Goal: Transaction & Acquisition: Purchase product/service

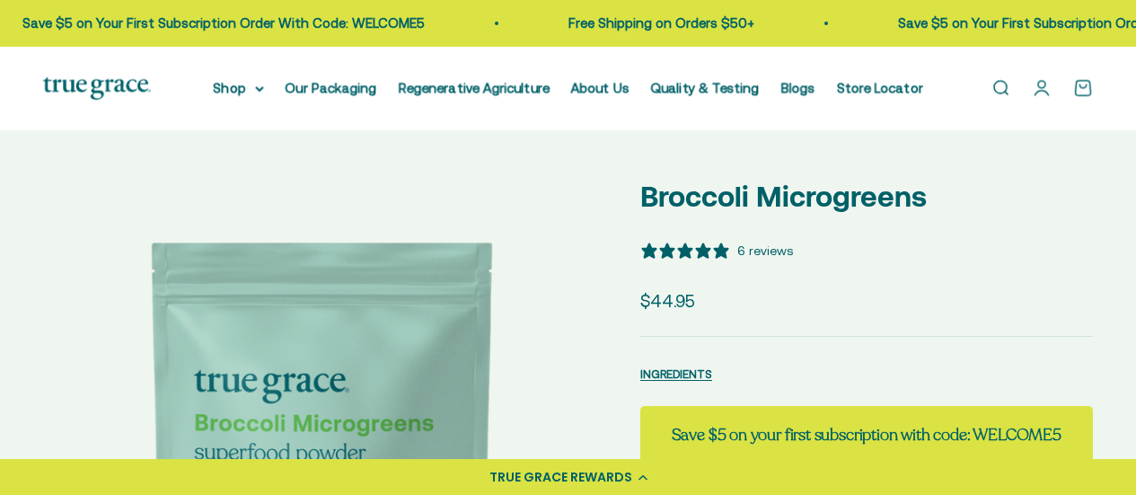
select select "3"
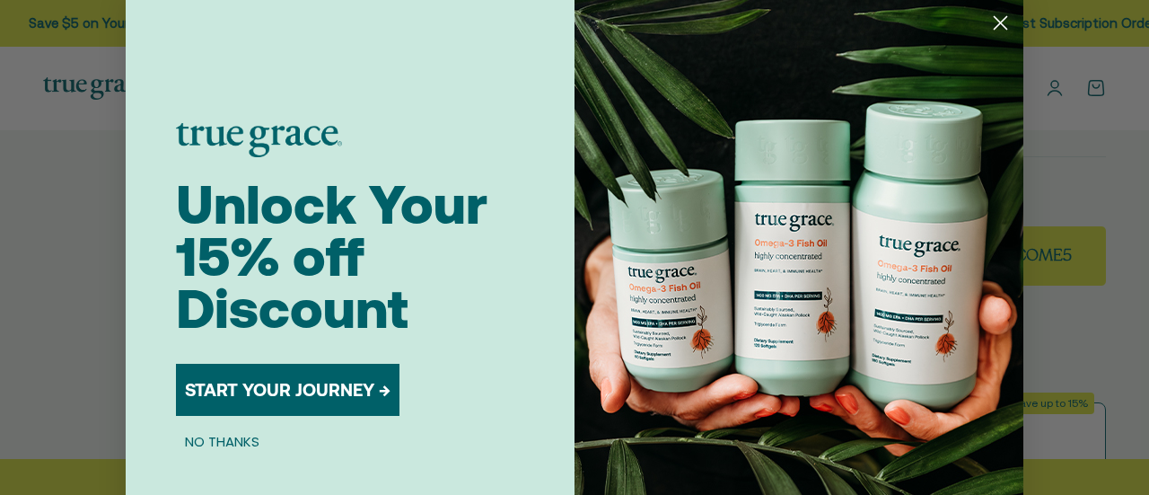
click at [312, 385] on button "START YOUR JOURNEY →" at bounding box center [288, 390] width 224 height 52
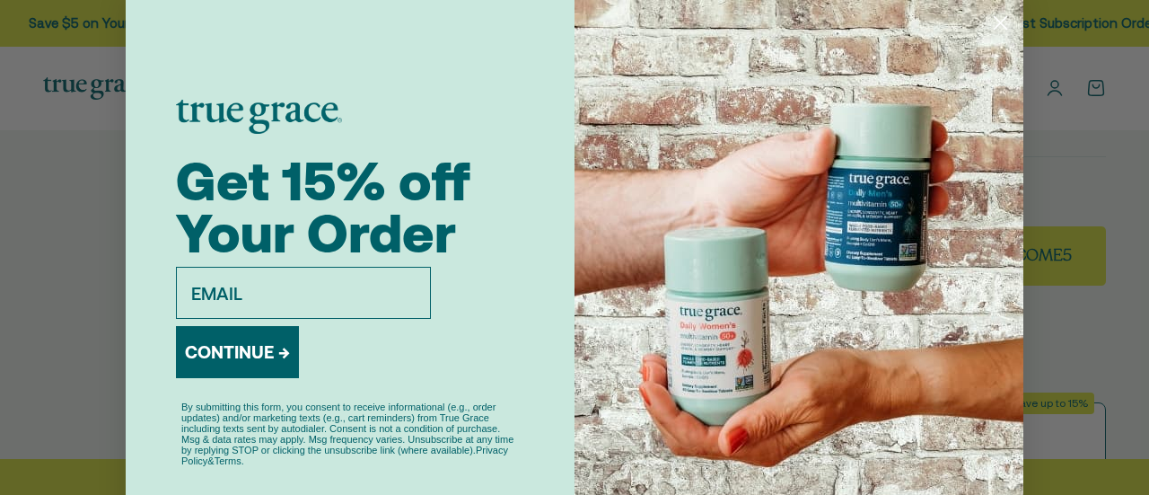
click at [292, 276] on input "email" at bounding box center [303, 293] width 255 height 52
type input "[PERSON_NAME][EMAIL_ADDRESS][PERSON_NAME][DOMAIN_NAME]"
click at [244, 349] on button "CONTINUE →" at bounding box center [237, 352] width 123 height 52
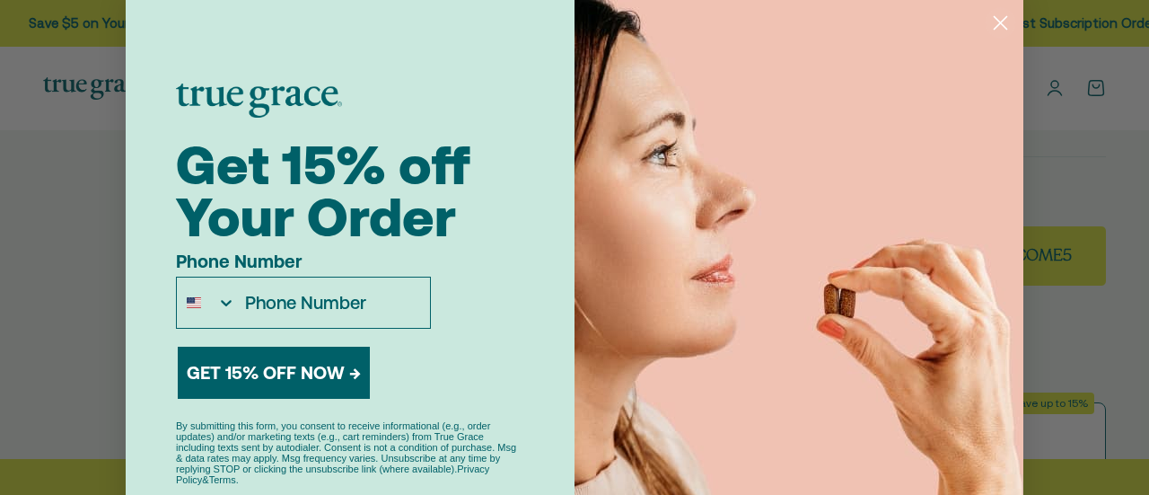
click at [321, 311] on input "Phone Number" at bounding box center [333, 302] width 194 height 50
type input "[PHONE_NUMBER]"
click at [284, 378] on button "GET 15% OFF NOW →" at bounding box center [274, 373] width 192 height 52
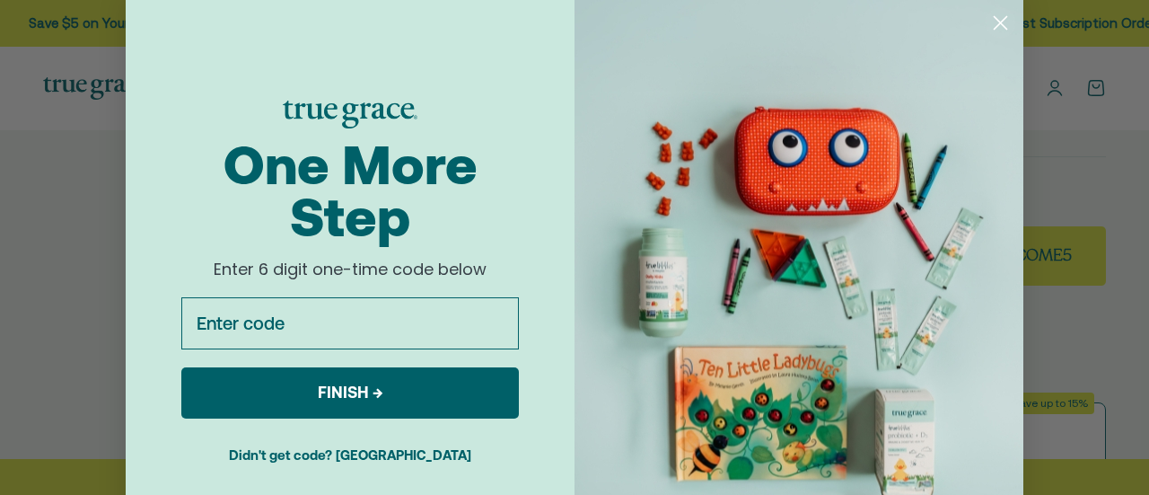
click at [229, 316] on input "Enter code" at bounding box center [350, 323] width 338 height 52
paste input "992376"
type input "992376"
click at [309, 382] on button "FINISH →" at bounding box center [350, 392] width 338 height 51
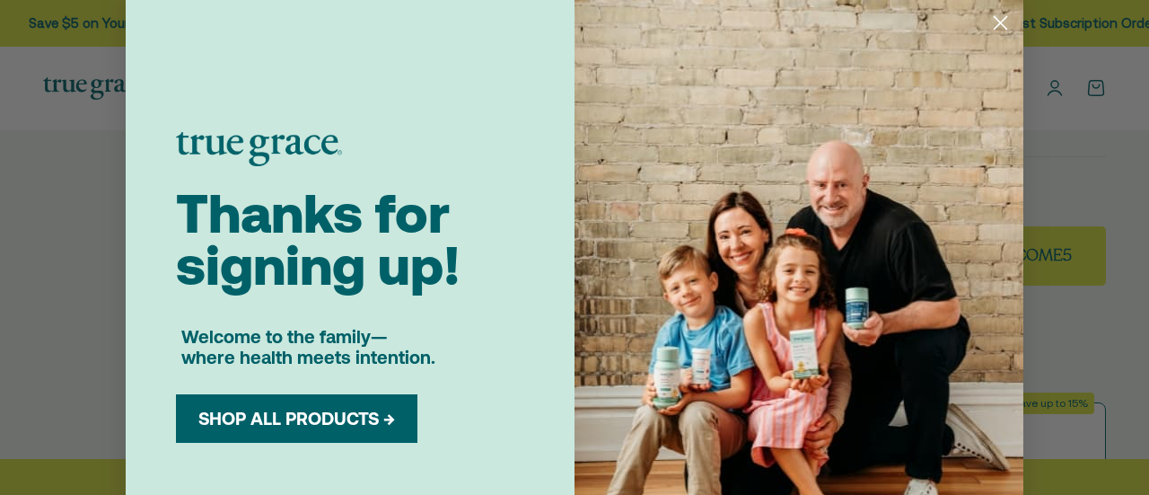
scroll to position [79, 0]
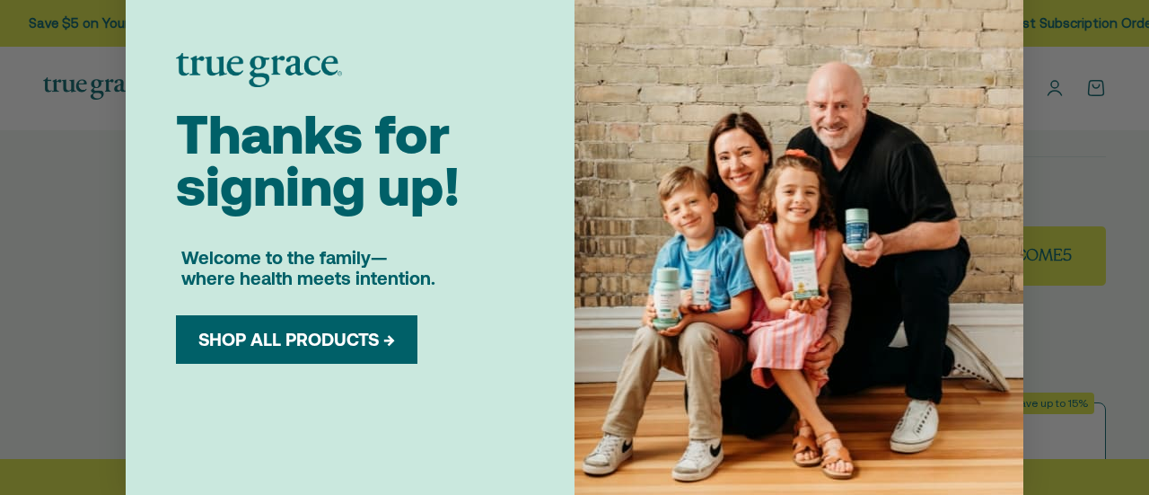
click at [294, 337] on button "SHOP ALL PRODUCTS →" at bounding box center [296, 340] width 215 height 22
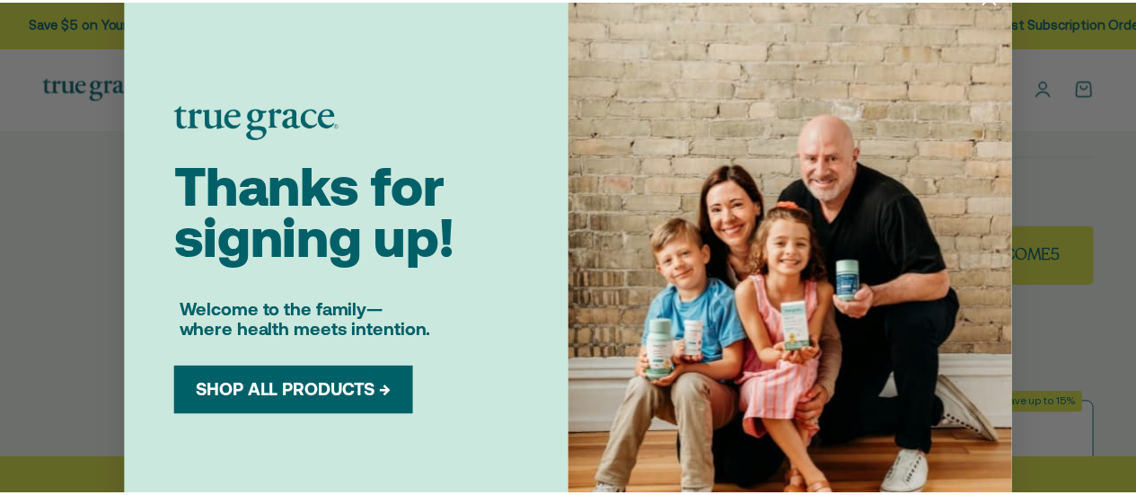
scroll to position [0, 0]
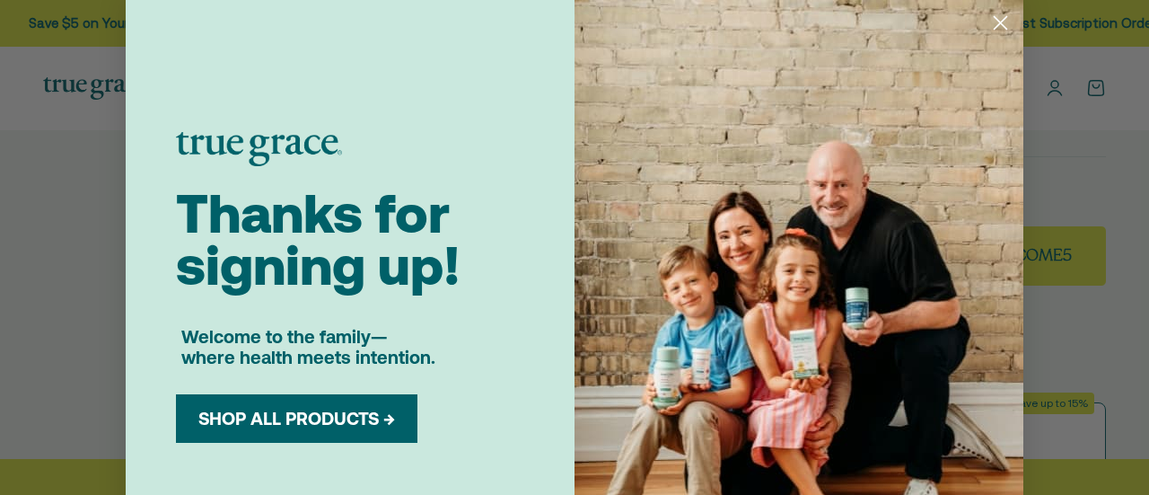
click at [992, 17] on circle "Close dialog" at bounding box center [1001, 23] width 30 height 30
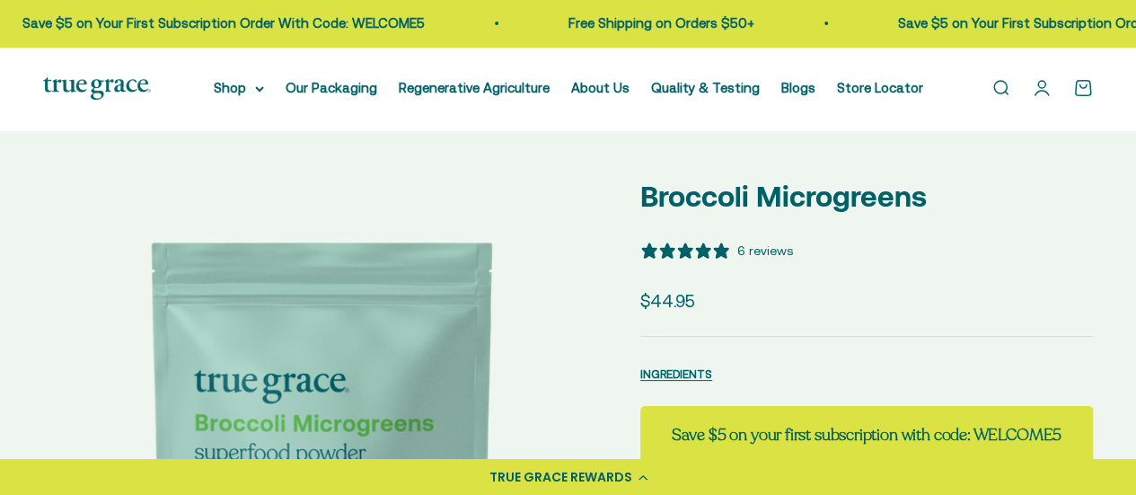
click at [763, 252] on div "6 reviews" at bounding box center [765, 251] width 56 height 20
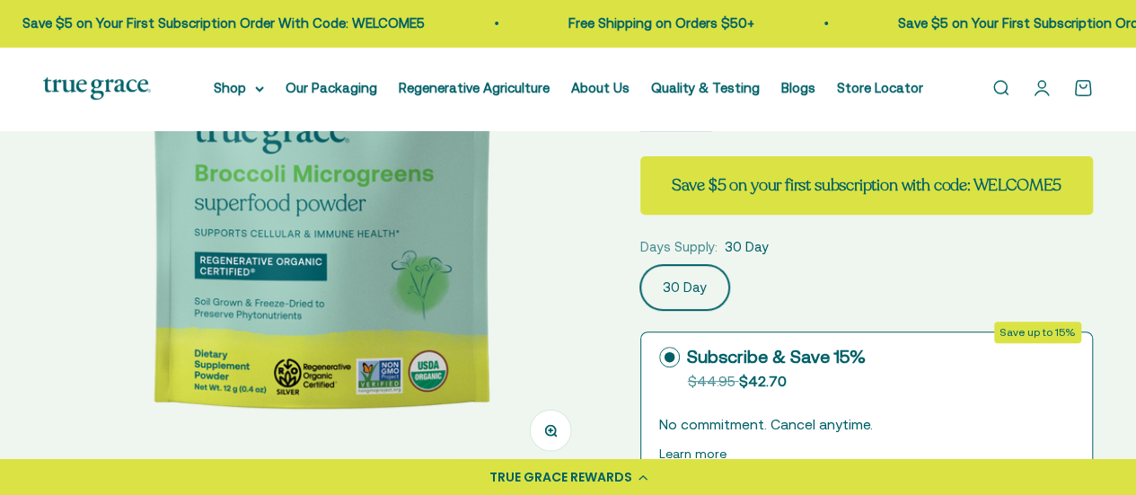
scroll to position [269, 0]
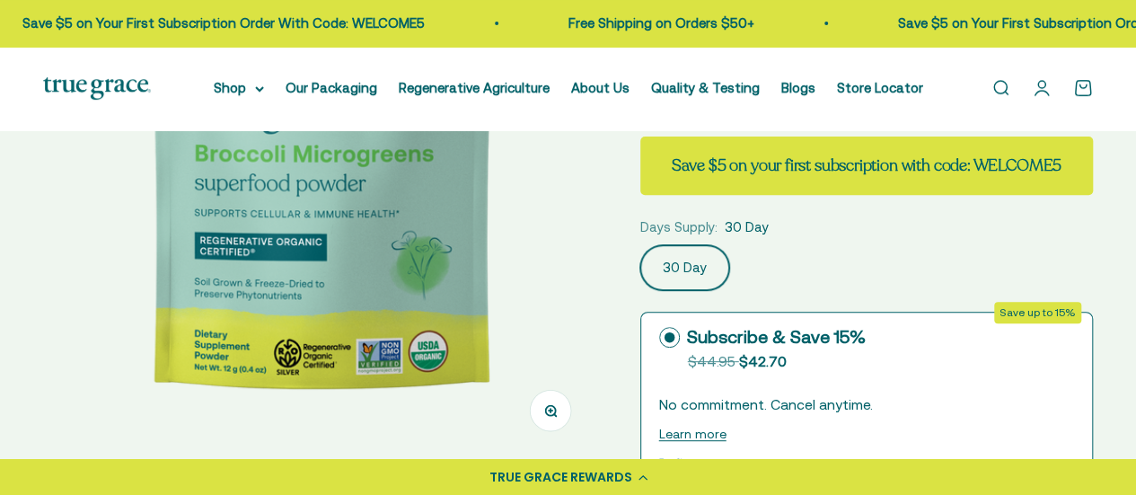
click at [675, 275] on label "30 Day" at bounding box center [684, 267] width 89 height 45
click at [640, 245] on input "30 Day" at bounding box center [639, 244] width 1 height 1
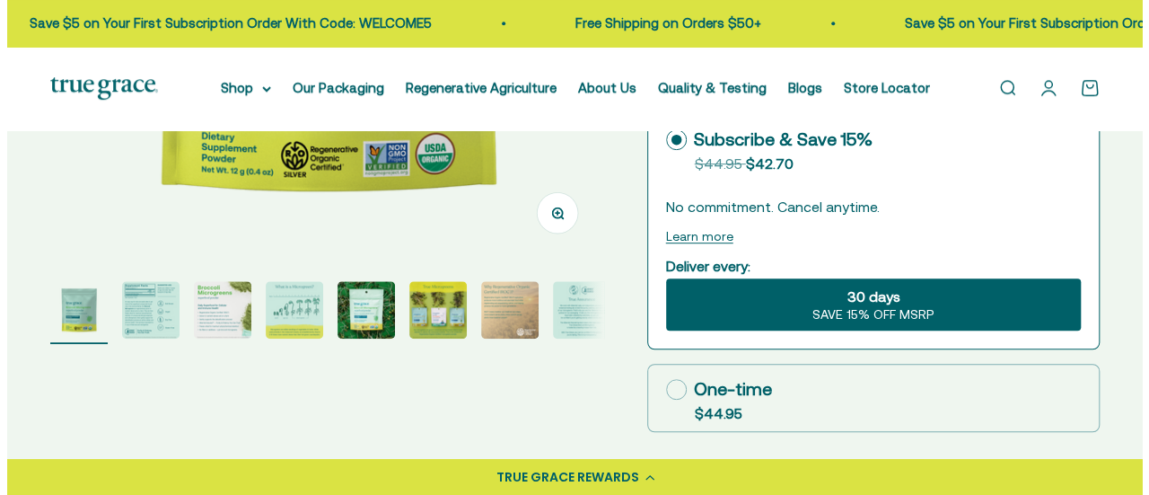
scroll to position [539, 0]
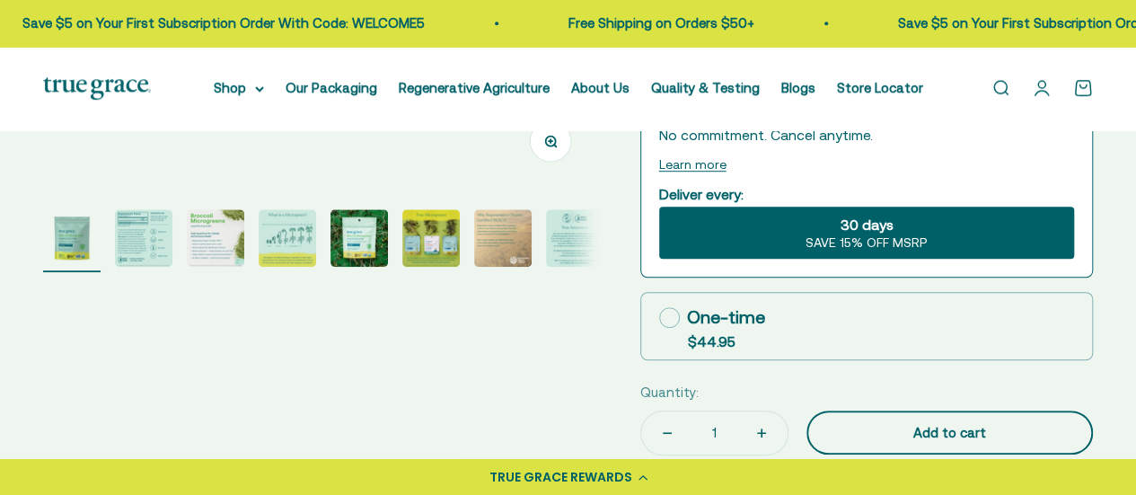
click at [893, 425] on div "Add to cart" at bounding box center [949, 433] width 215 height 22
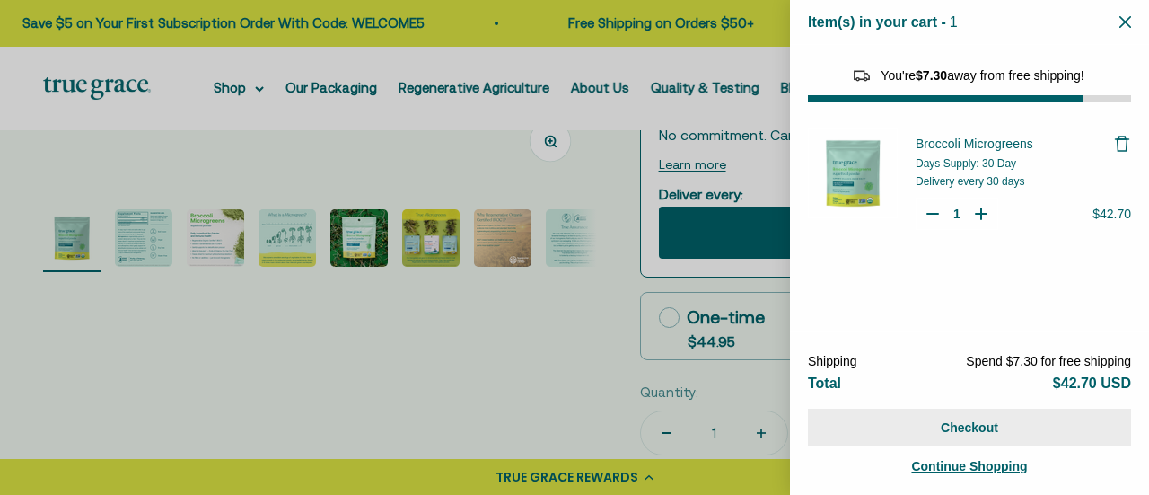
select select "46081071743190"
select select "42422728065238"
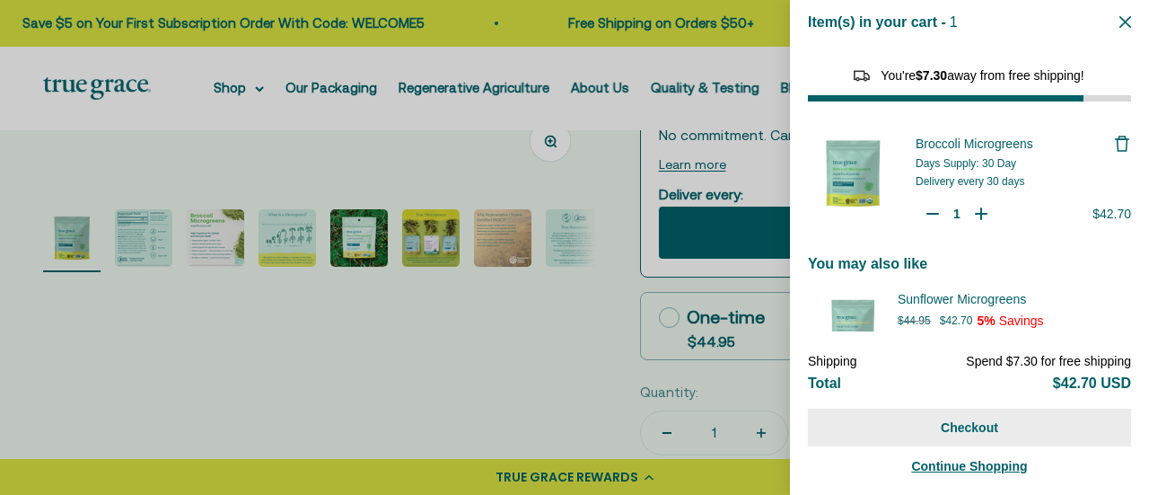
click at [971, 419] on button "Checkout" at bounding box center [969, 428] width 323 height 38
